Goal: Transaction & Acquisition: Purchase product/service

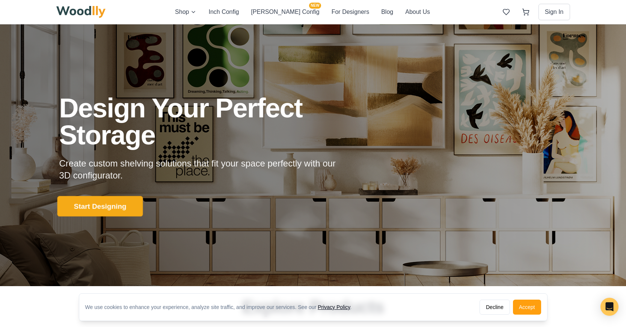
click at [99, 205] on button "Start Designing" at bounding box center [100, 206] width 86 height 21
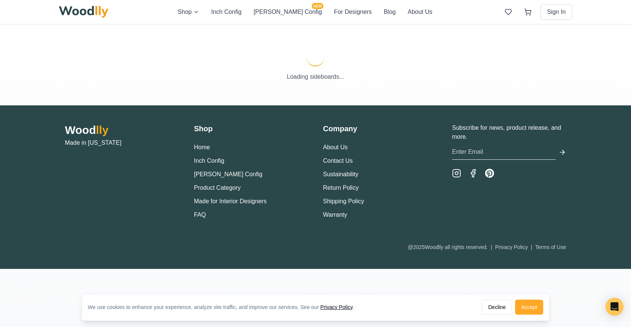
click at [533, 308] on button "Accept" at bounding box center [529, 307] width 28 height 15
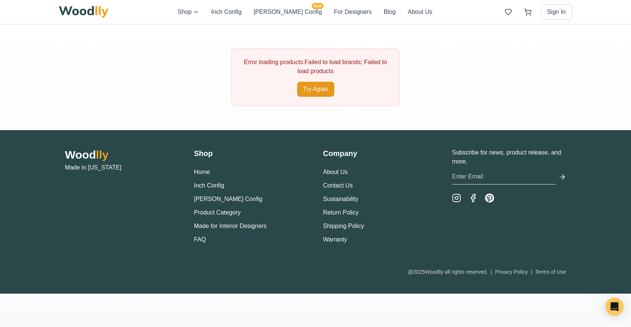
click at [317, 89] on button "Try Again" at bounding box center [315, 89] width 37 height 15
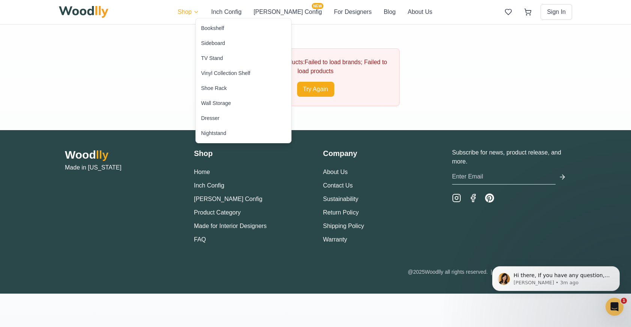
click at [215, 12] on html "Shop Inch Config [PERSON_NAME] Config NEW For Designers Blog About Us Sign In E…" at bounding box center [315, 163] width 631 height 327
click at [220, 103] on div "Wall Storage" at bounding box center [216, 103] width 30 height 8
click at [214, 11] on html "Shop Inch Config [PERSON_NAME] Config NEW For Designers Blog About Us Sign In E…" at bounding box center [315, 163] width 631 height 327
click at [214, 31] on div "Bookshelf" at bounding box center [212, 28] width 23 height 8
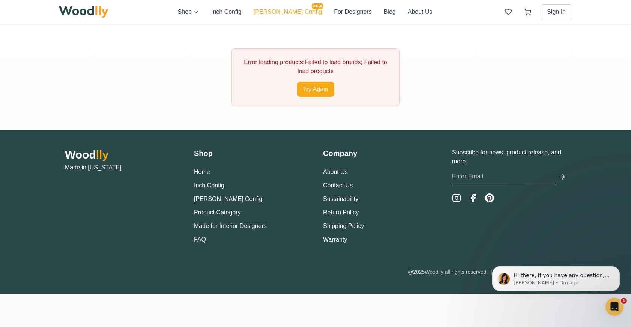
click at [278, 12] on button "[PERSON_NAME] Config NEW" at bounding box center [288, 12] width 68 height 9
